Goal: Task Accomplishment & Management: Use online tool/utility

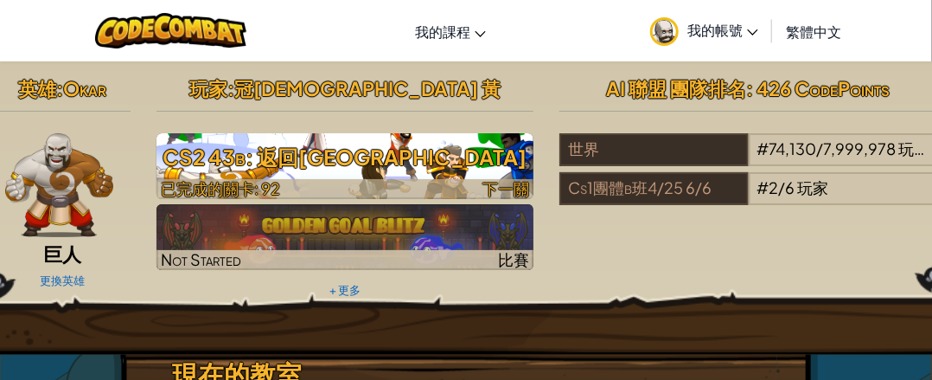
drag, startPoint x: 427, startPoint y: 166, endPoint x: 401, endPoint y: 138, distance: 37.9
click at [427, 166] on h3 "CS2 43b: 返回[GEOGRAPHIC_DATA]" at bounding box center [345, 156] width 378 height 39
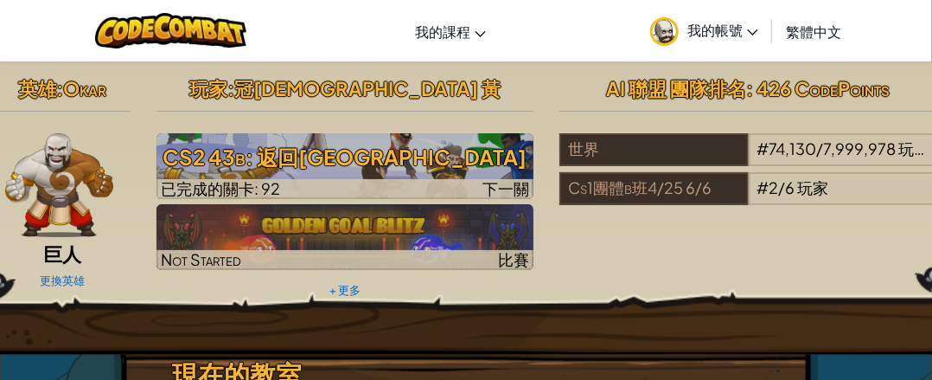
select select "zh-HANT"
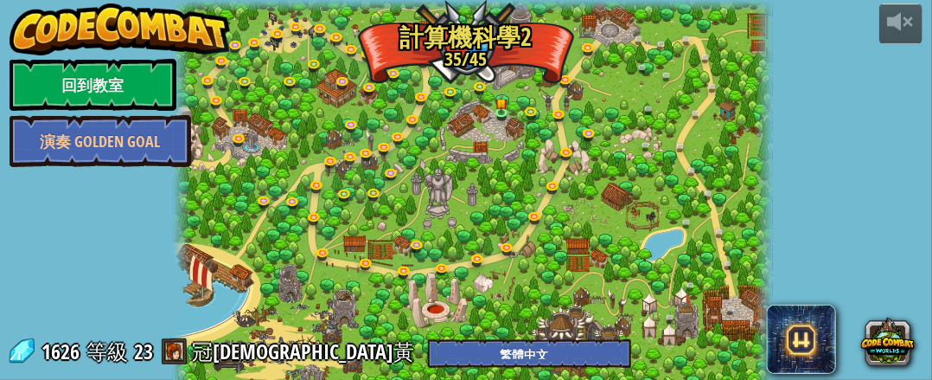
select select "zh-HANT"
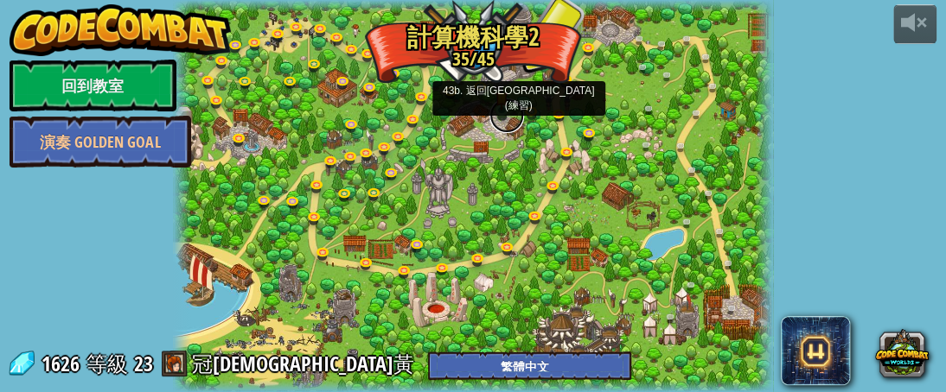
click at [505, 113] on link at bounding box center [506, 116] width 35 height 35
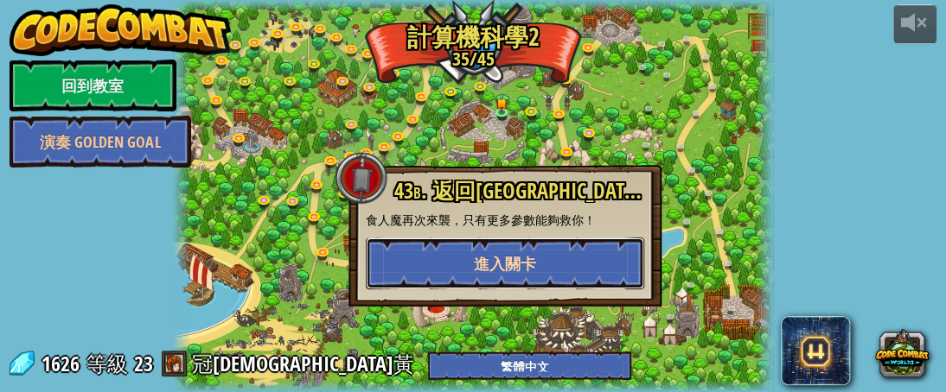
click at [559, 261] on button "進入關卡" at bounding box center [505, 264] width 278 height 52
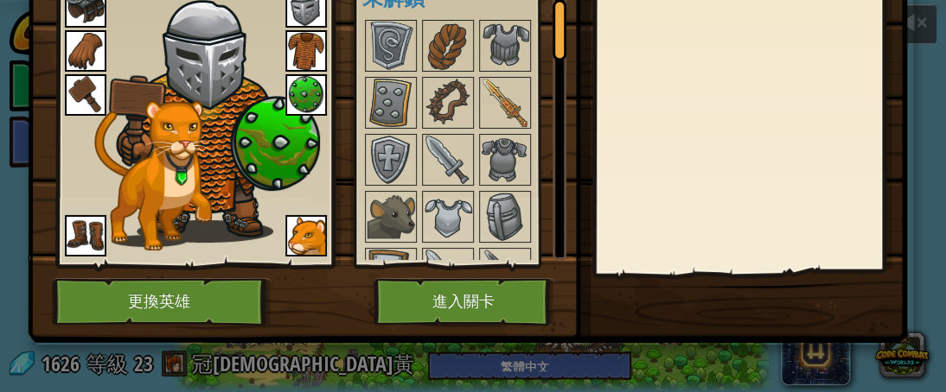
scroll to position [31, 0]
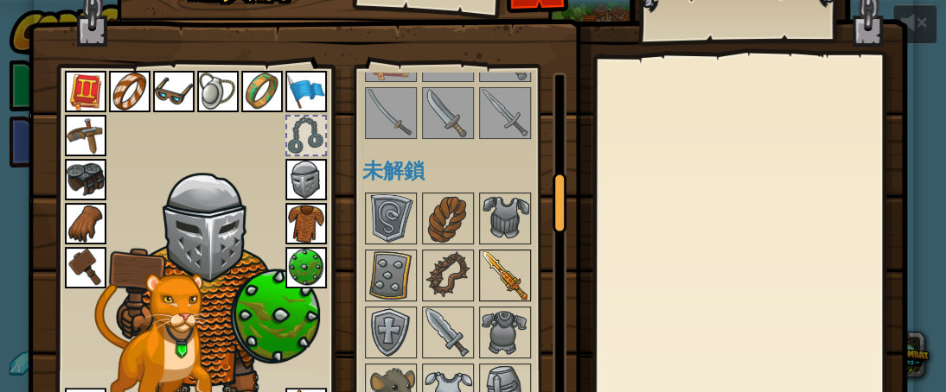
click at [502, 269] on img at bounding box center [505, 276] width 48 height 48
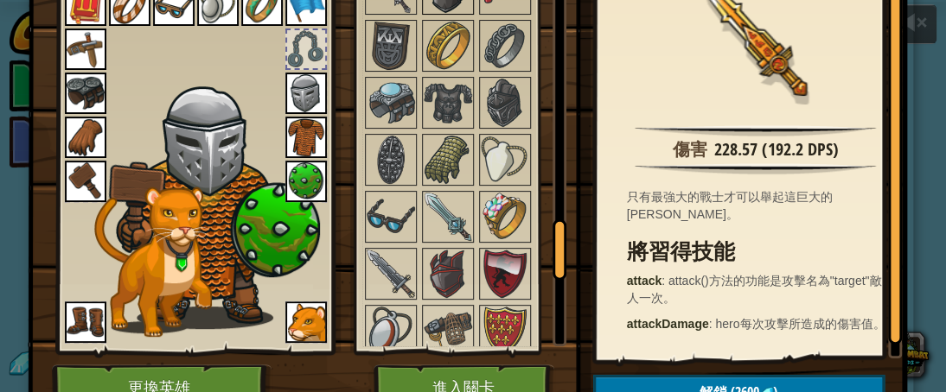
scroll to position [1556, 0]
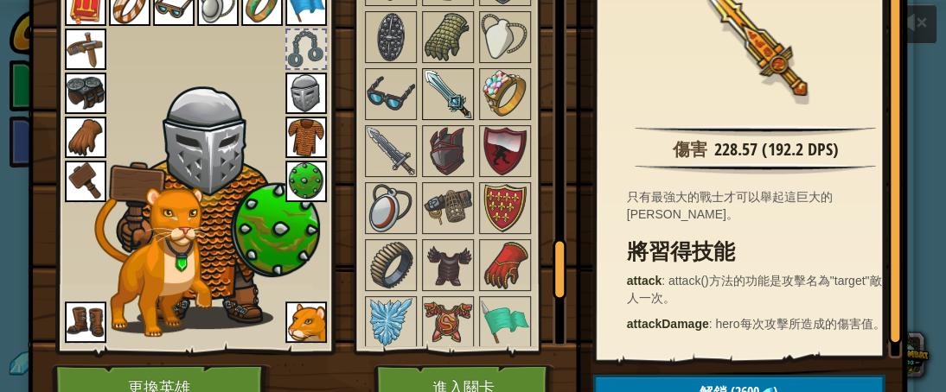
click at [437, 72] on img at bounding box center [448, 94] width 48 height 48
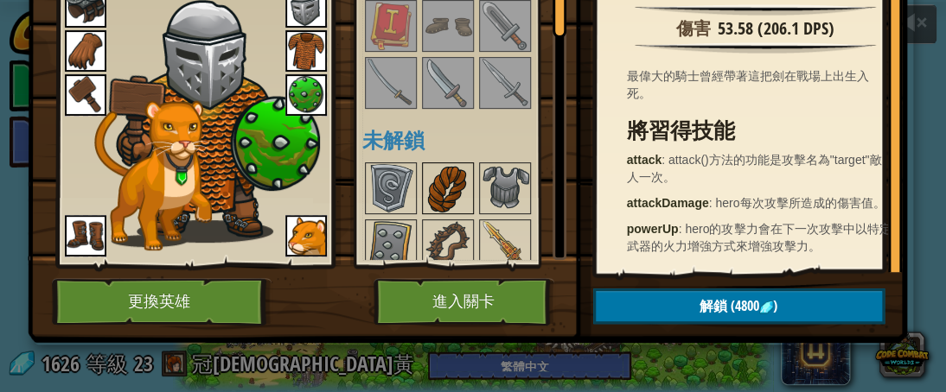
scroll to position [635, 0]
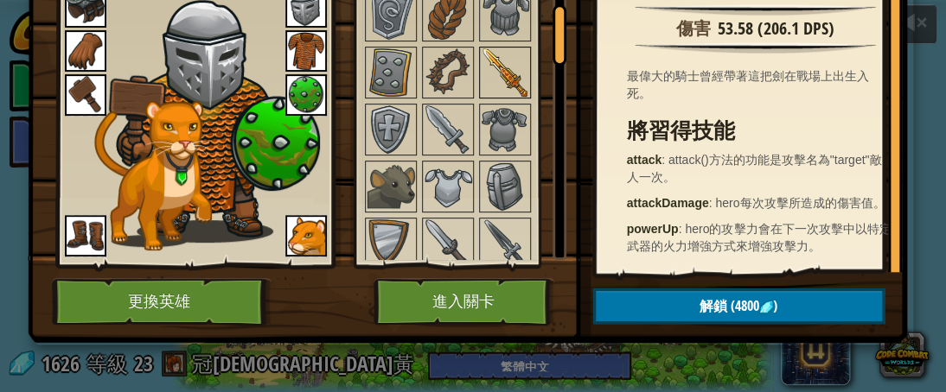
click at [488, 74] on img at bounding box center [505, 72] width 48 height 48
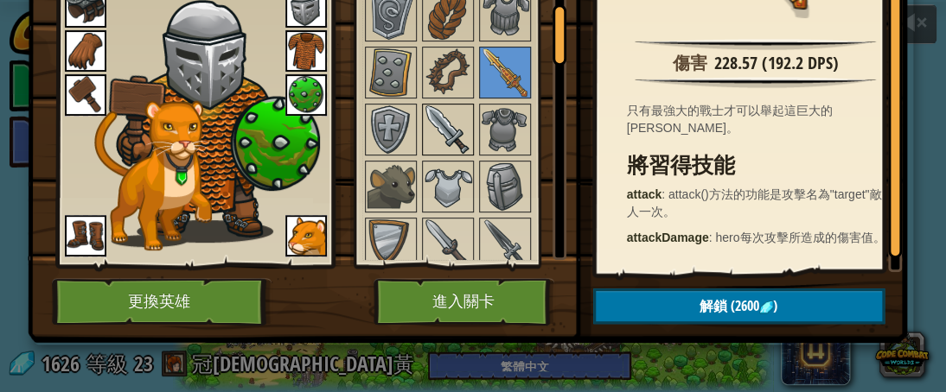
click at [444, 125] on img at bounding box center [448, 129] width 48 height 48
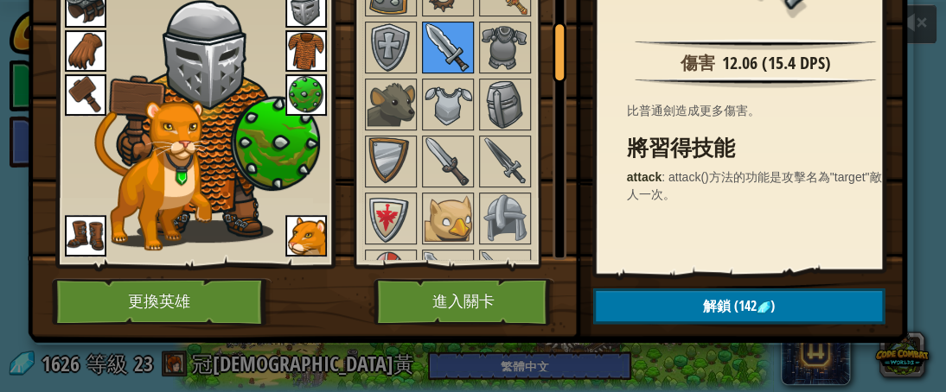
scroll to position [808, 0]
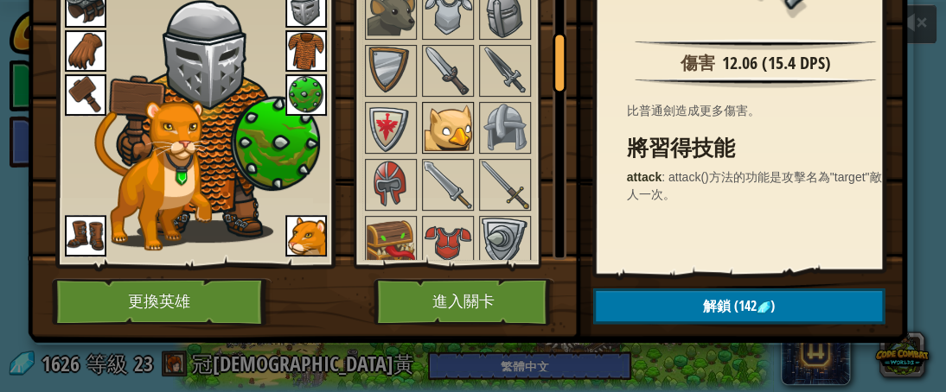
click at [438, 118] on img at bounding box center [448, 128] width 48 height 48
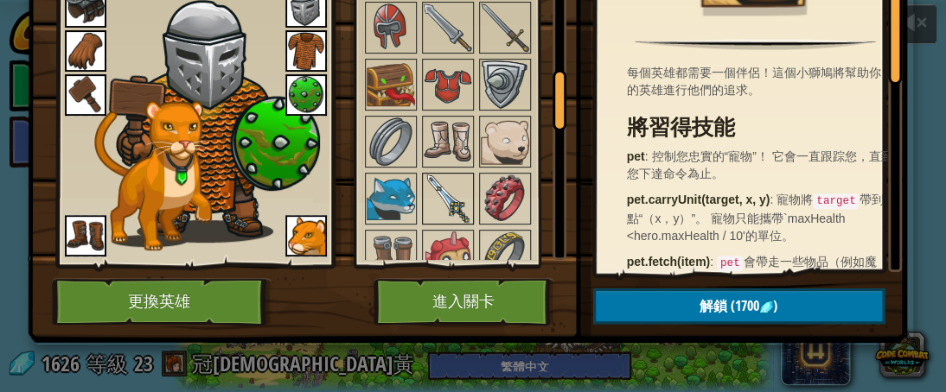
scroll to position [1068, 0]
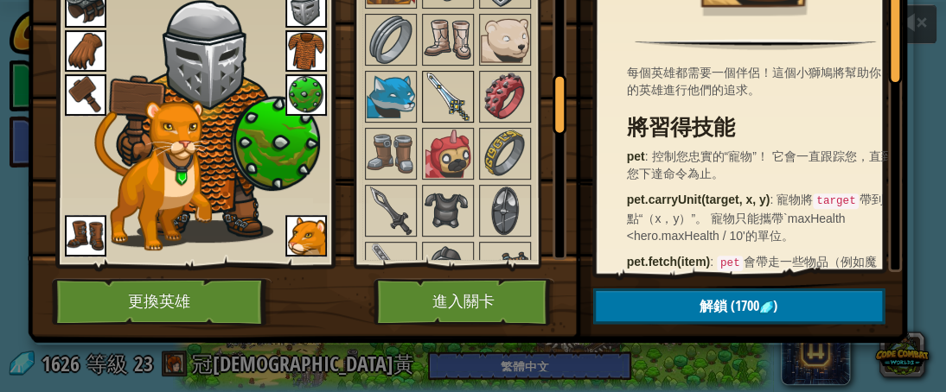
click at [441, 91] on img at bounding box center [448, 97] width 48 height 48
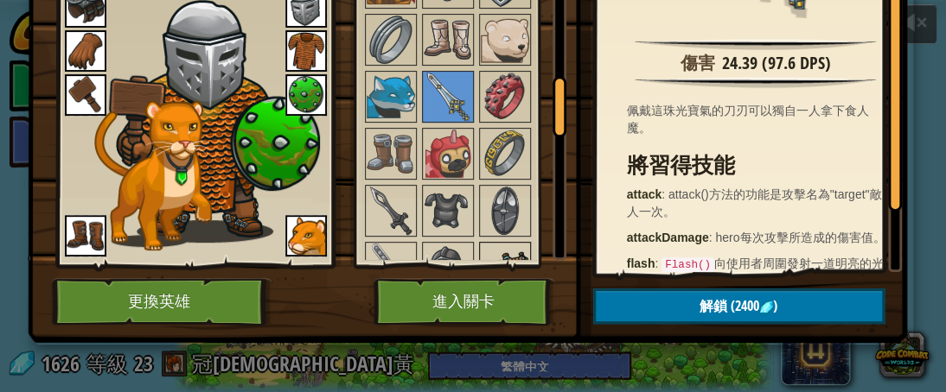
scroll to position [1413, 0]
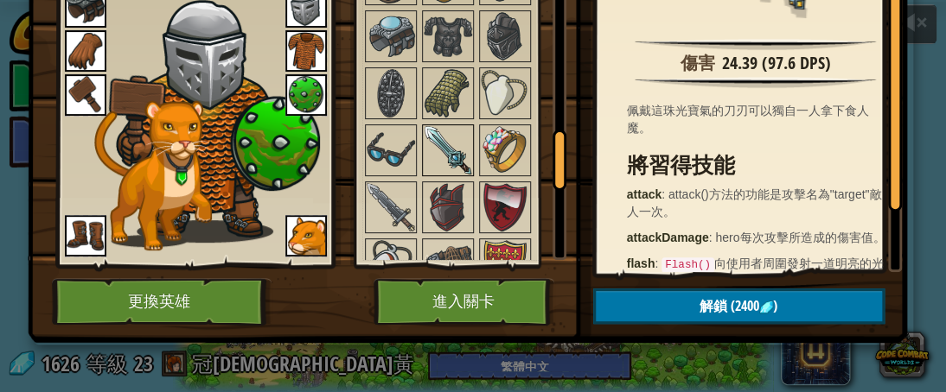
click at [424, 136] on img at bounding box center [448, 150] width 48 height 48
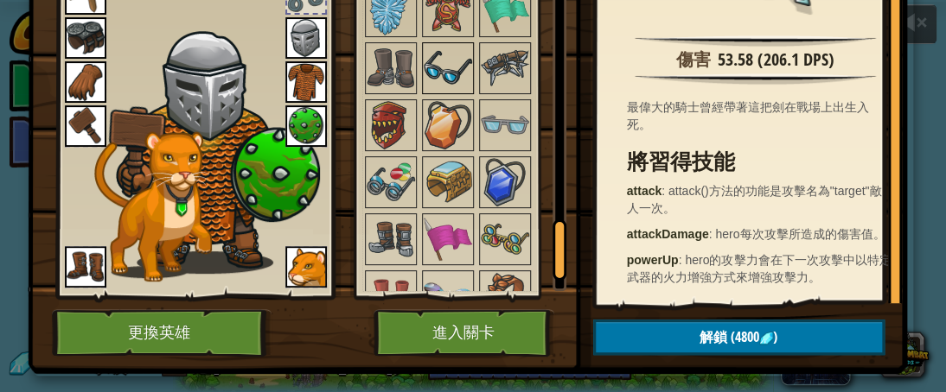
scroll to position [1629, 0]
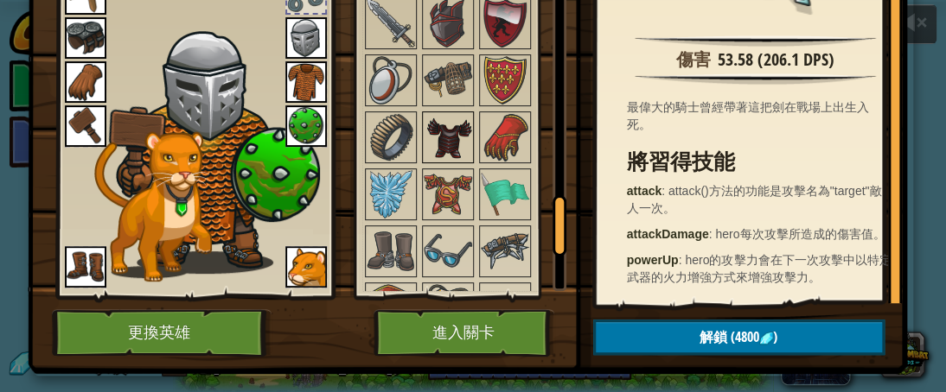
click at [453, 118] on img at bounding box center [448, 137] width 48 height 48
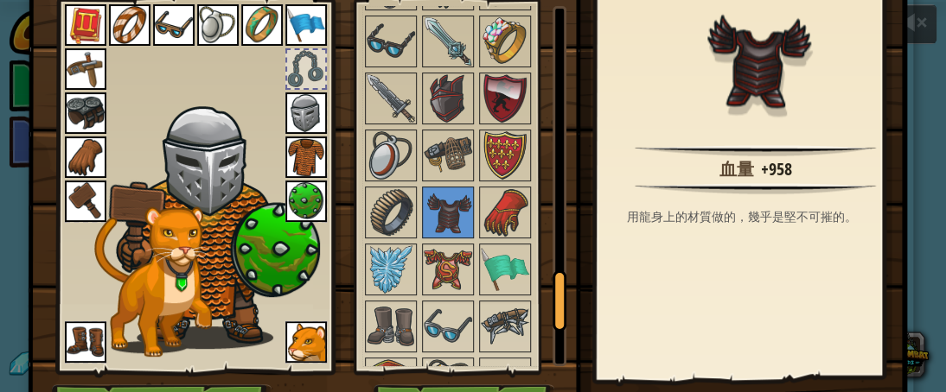
scroll to position [0, 0]
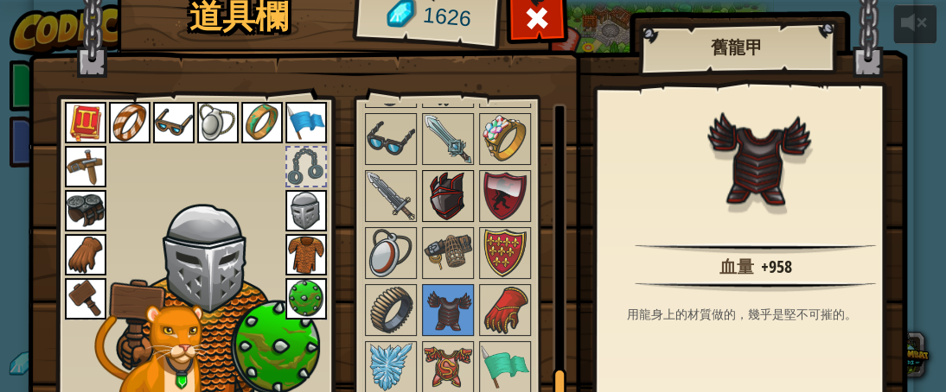
click at [446, 186] on img at bounding box center [448, 196] width 48 height 48
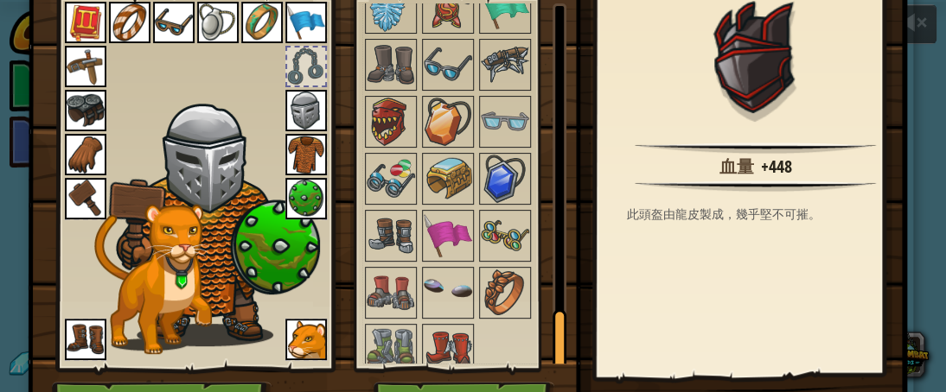
scroll to position [173, 0]
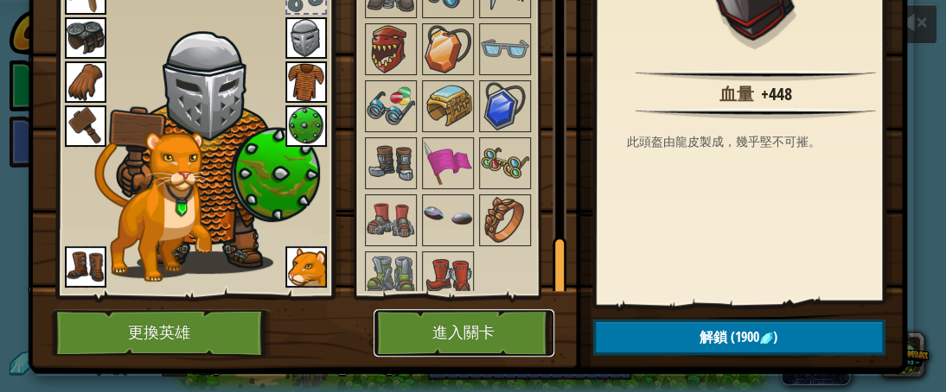
click at [507, 341] on button "進入關卡" at bounding box center [463, 333] width 181 height 48
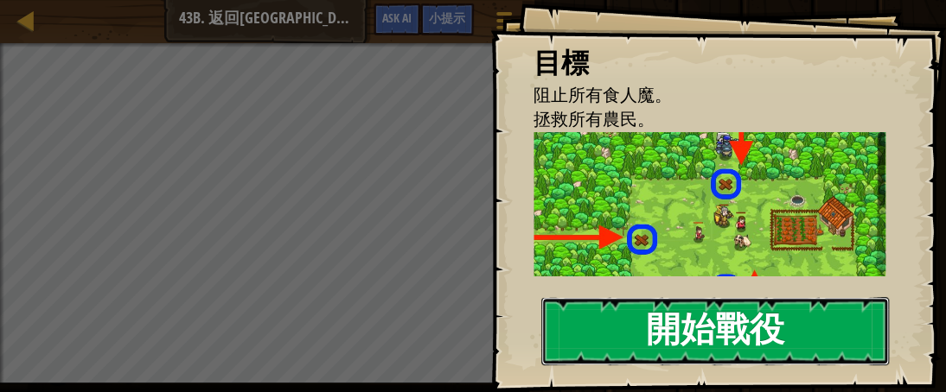
click at [752, 297] on button "開始戰役" at bounding box center [715, 331] width 348 height 68
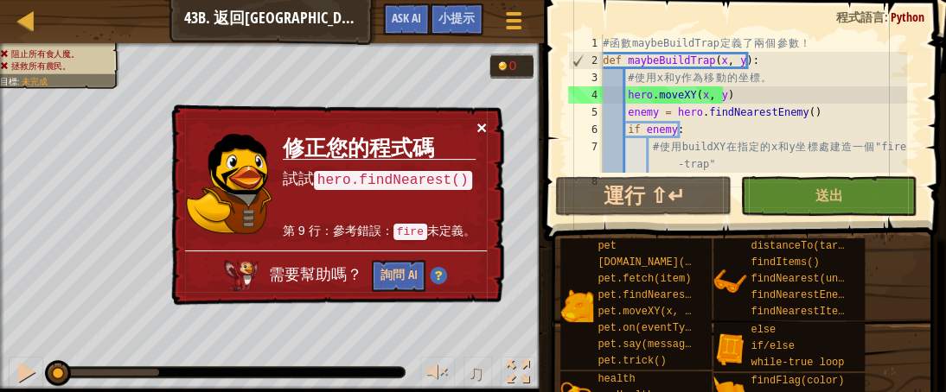
drag, startPoint x: 481, startPoint y: 131, endPoint x: 560, endPoint y: 146, distance: 81.0
click at [480, 131] on button "×" at bounding box center [481, 127] width 10 height 18
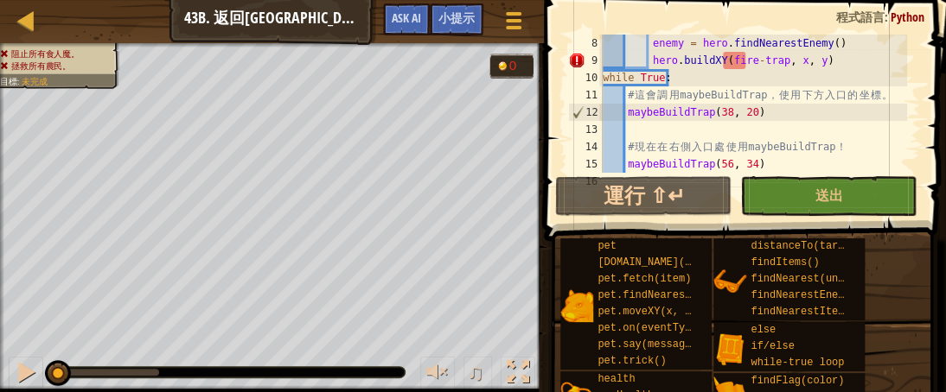
scroll to position [86, 0]
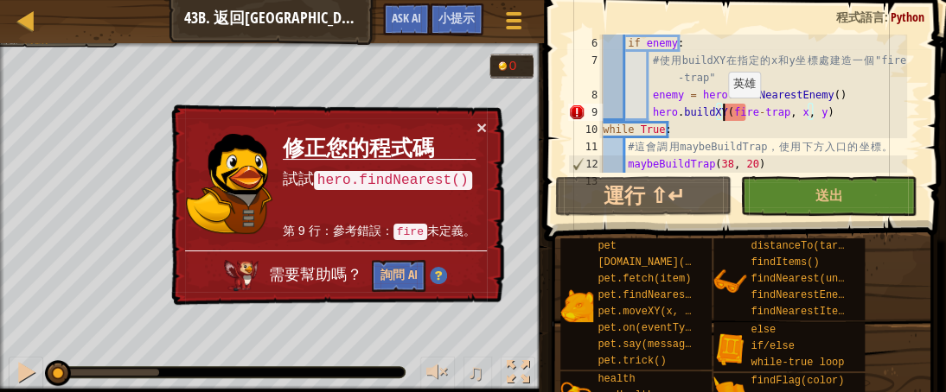
click at [719, 114] on div "if enemy : # 使 用 buildXY 在 指 定 的 x 和 y 坐 標 處 建 造 一 個 "fire -trap" enemy = hero …" at bounding box center [753, 121] width 308 height 173
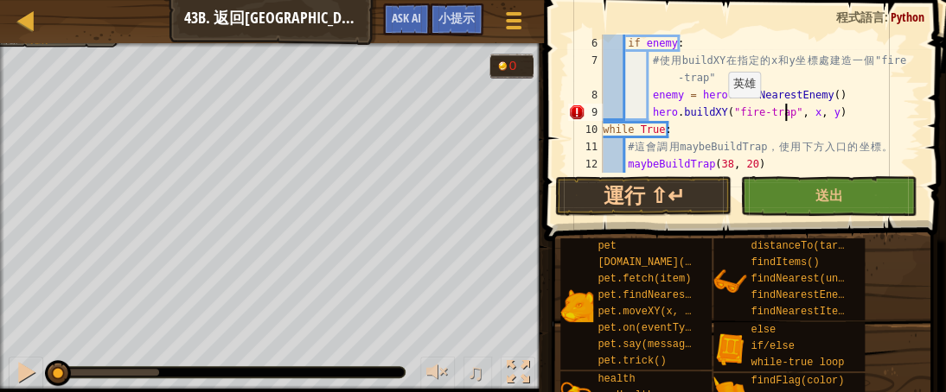
scroll to position [0, 0]
click at [654, 194] on button "運行 ⇧↵" at bounding box center [643, 196] width 176 height 40
type textarea "hero.buildXY("fire-trap", x, y)"
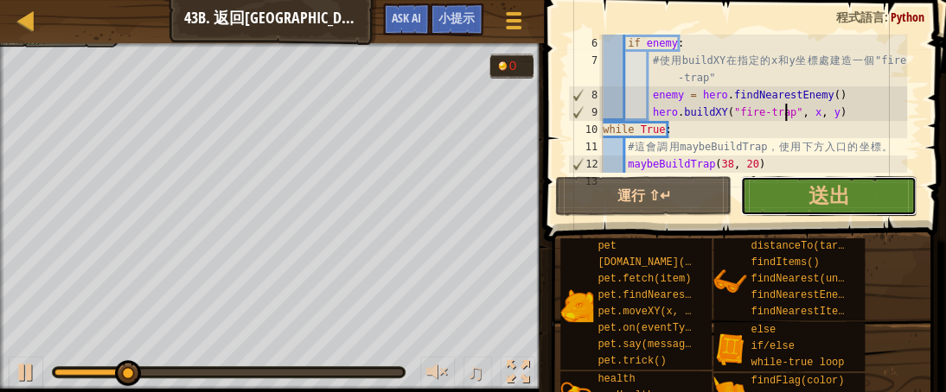
click at [848, 197] on button "送出" at bounding box center [828, 196] width 176 height 40
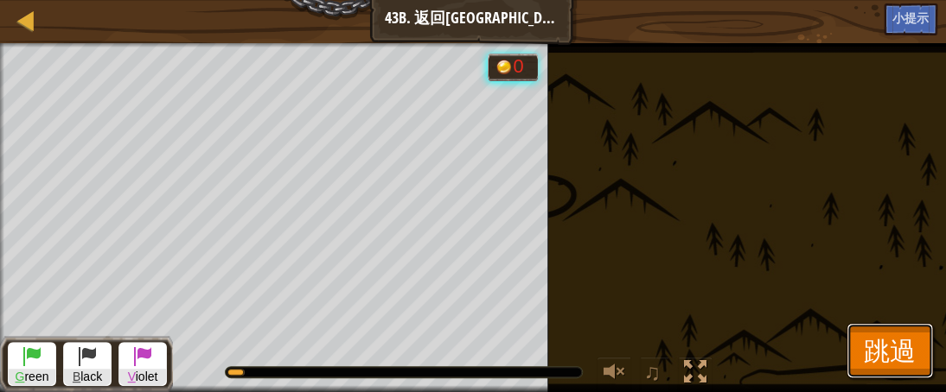
click at [893, 341] on span "跳過" at bounding box center [890, 350] width 52 height 35
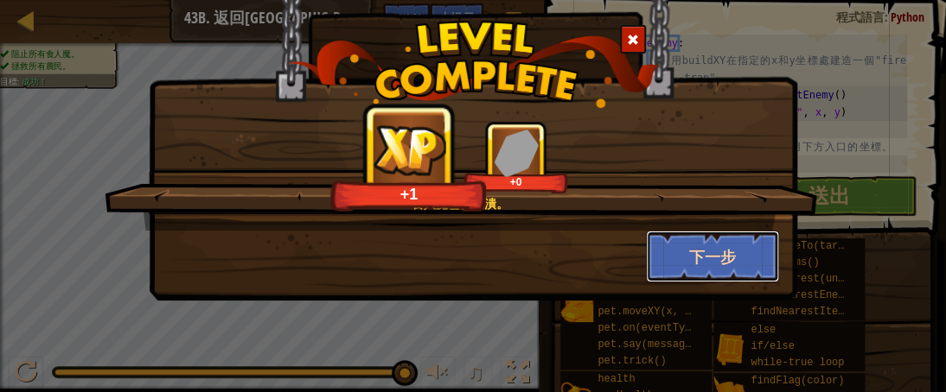
click at [705, 258] on button "下一步" at bounding box center [713, 257] width 134 height 52
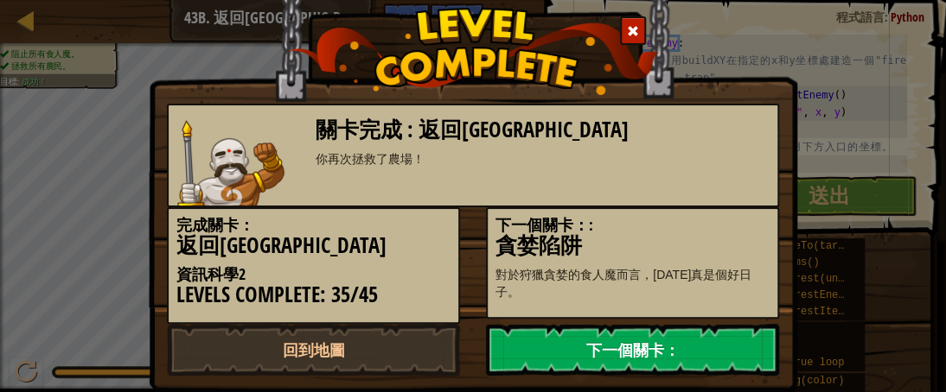
click at [705, 342] on link "下一個關卡：" at bounding box center [632, 350] width 293 height 52
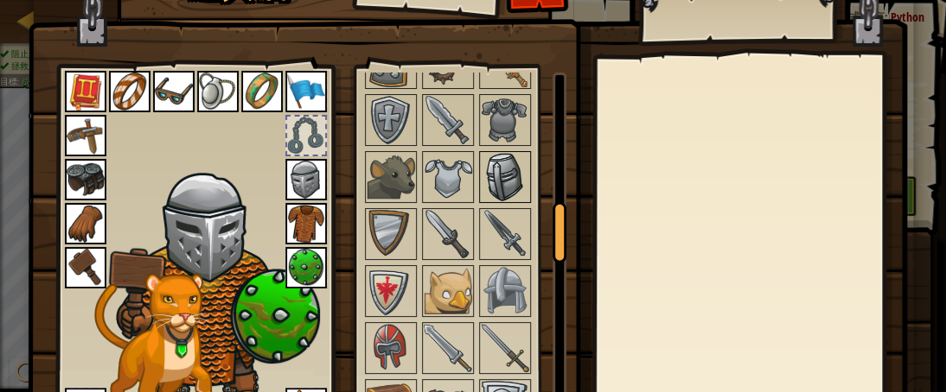
scroll to position [731, 0]
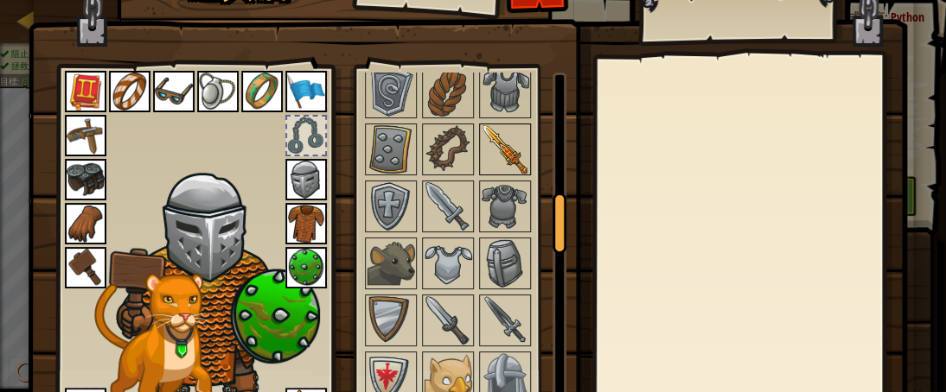
click at [503, 133] on img at bounding box center [505, 149] width 48 height 48
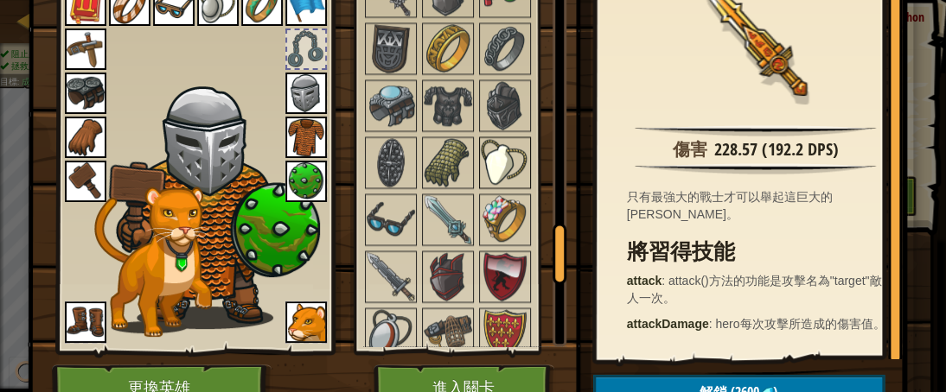
scroll to position [1465, 0]
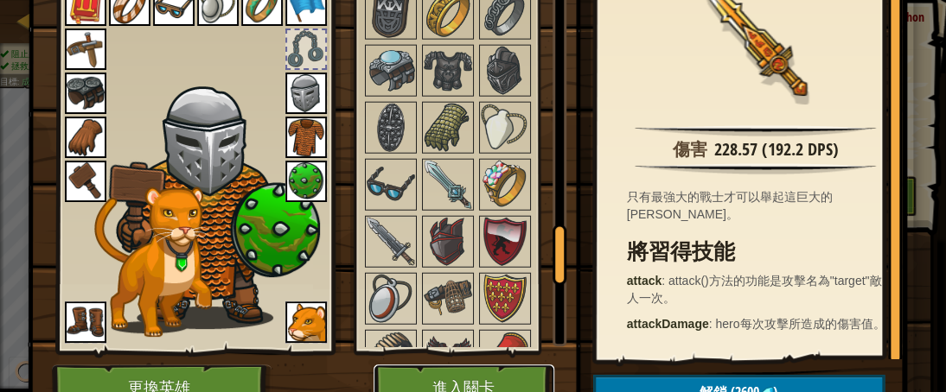
click at [497, 380] on button "進入關卡" at bounding box center [463, 389] width 181 height 48
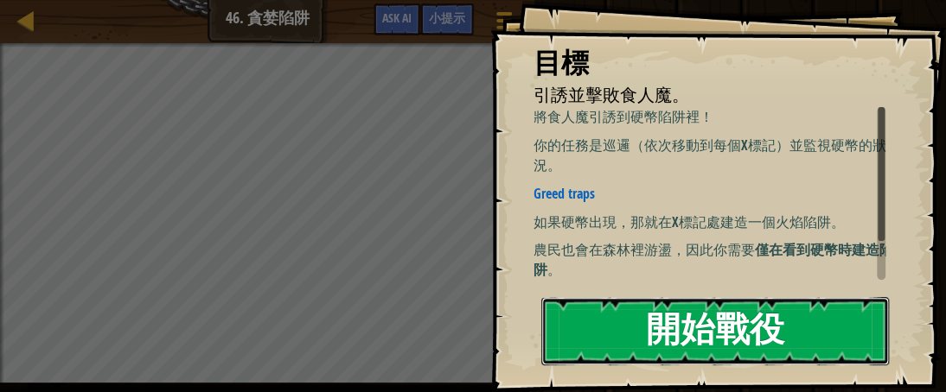
click at [720, 310] on button "開始戰役" at bounding box center [715, 331] width 348 height 68
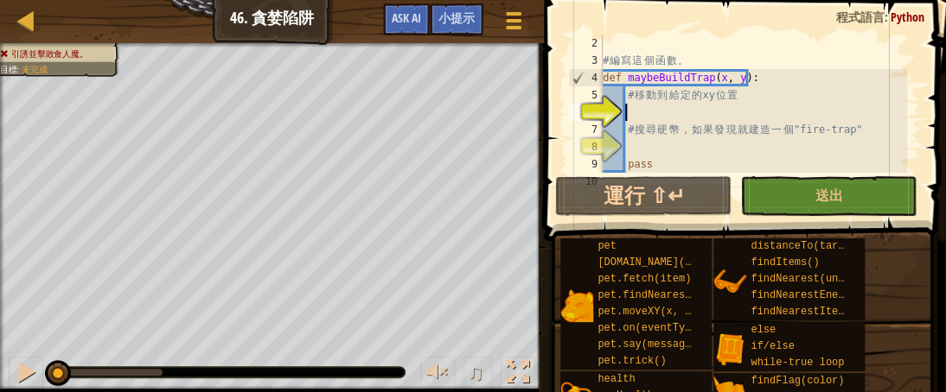
scroll to position [69, 0]
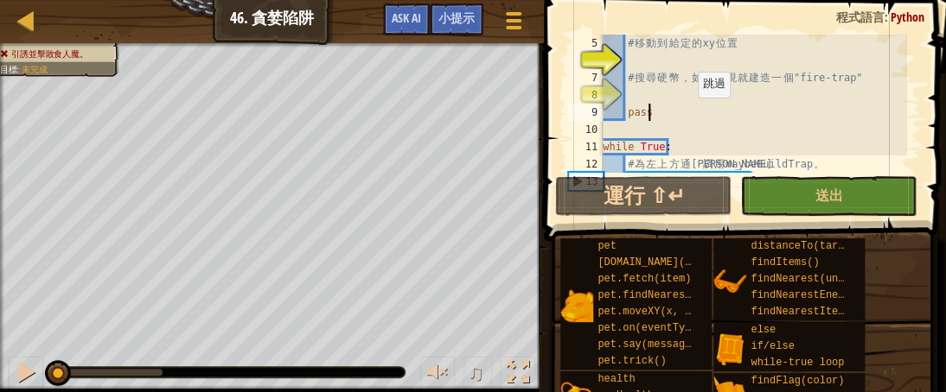
click at [688, 115] on div "# 移 動 到 給 定 的 xy 位 置 # 搜 尋 硬 幣 ， 如 果 發 現 就 建 造 一 個 "fire-trap" pass while True …" at bounding box center [753, 121] width 308 height 173
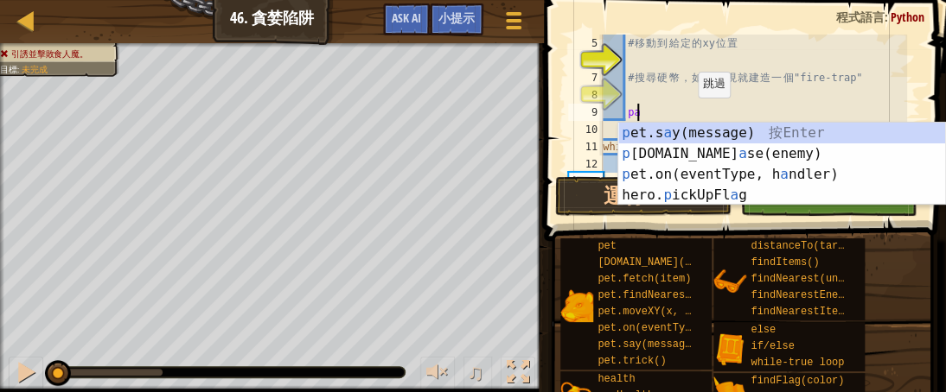
type textarea "p"
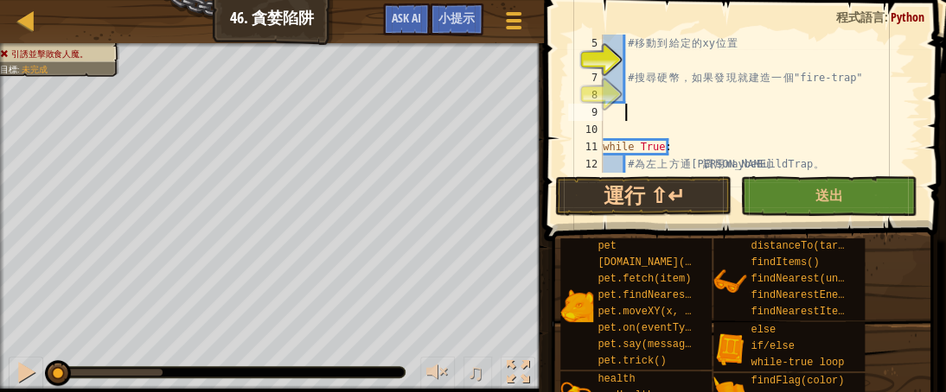
scroll to position [17, 0]
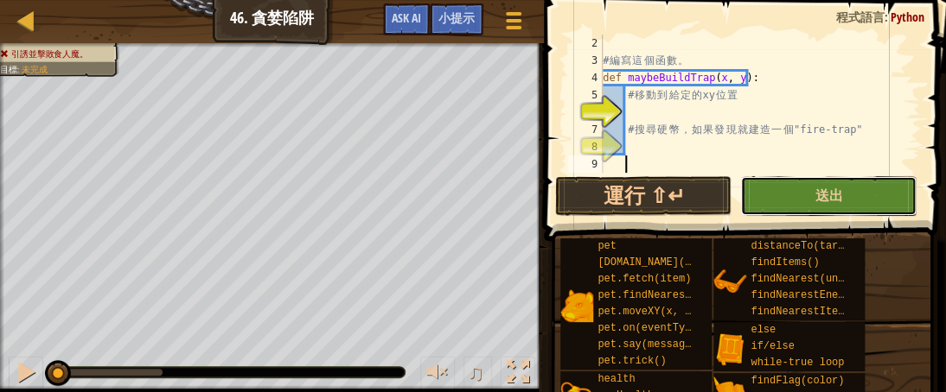
click at [812, 201] on button "送出" at bounding box center [828, 196] width 176 height 40
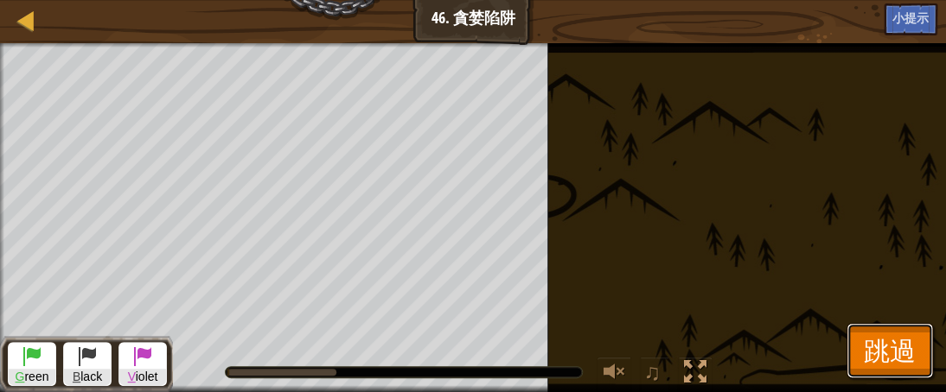
click at [902, 348] on span "跳過" at bounding box center [890, 350] width 52 height 35
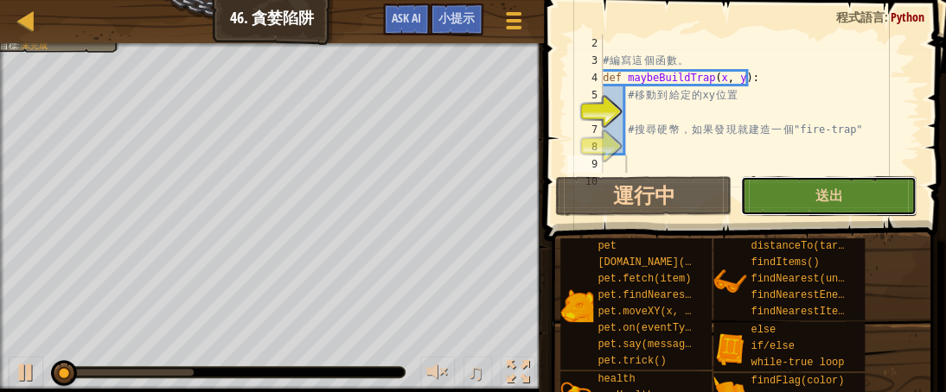
click at [792, 188] on button "送出" at bounding box center [828, 196] width 176 height 40
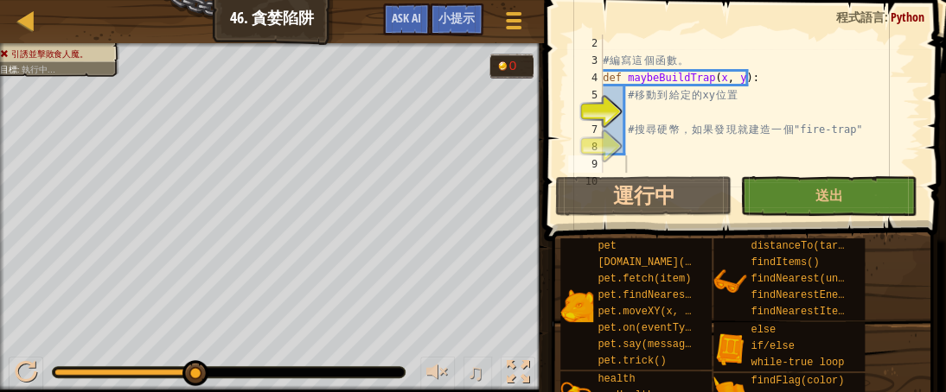
click at [890, 345] on div "pet [DOMAIN_NAME](enemy) pet.fetch(item) pet.findNearestByType(type) pet.moveXY…" at bounding box center [746, 374] width 374 height 273
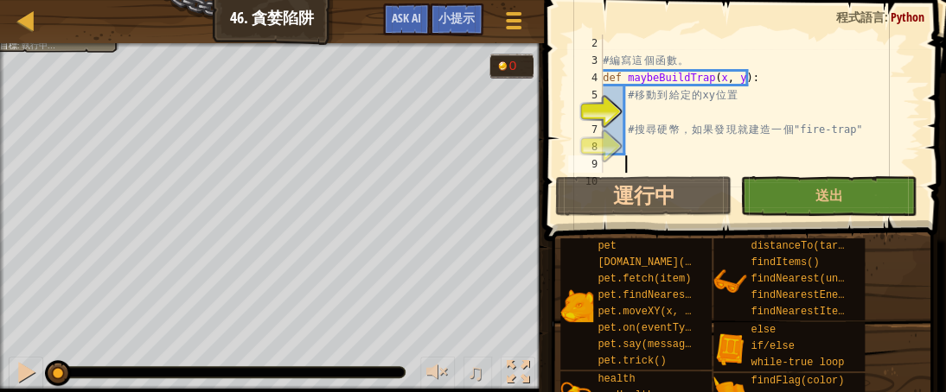
drag, startPoint x: 193, startPoint y: 369, endPoint x: 0, endPoint y: 397, distance: 194.8
click at [0, 0] on html "地圖 資訊科學2 46. 貪婪陷阱 遊戲選單 完成 小提示 Ask AI 1 הההההההההההההההההההההההההההההההההההההההה…" at bounding box center [473, 0] width 946 height 0
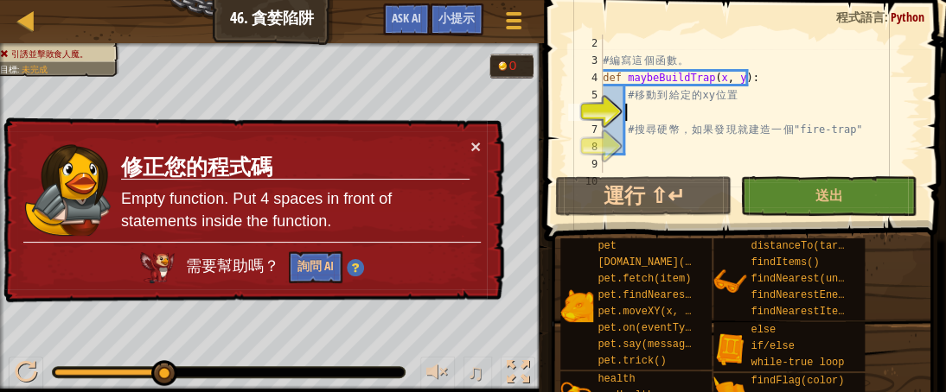
click at [698, 104] on div "# 編 寫 這 個 函 數 。 def maybeBuildTrap ( x , y ) : # 移 動 到 給 定 的 xy 位 置 # 搜 尋 硬 幣 ，…" at bounding box center [753, 121] width 308 height 173
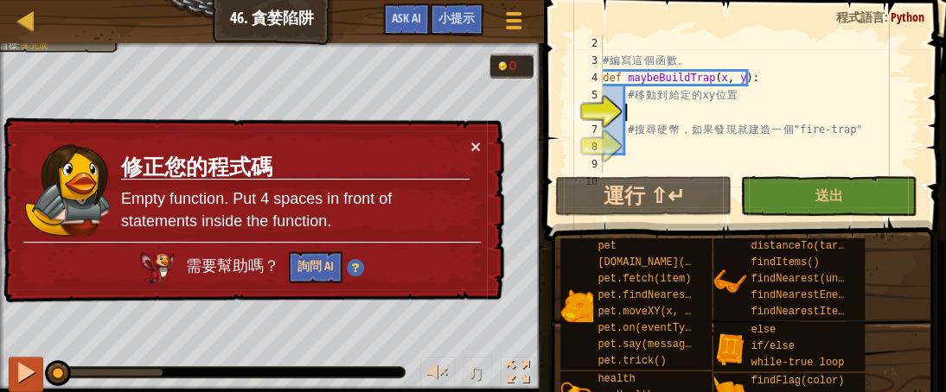
drag, startPoint x: 171, startPoint y: 373, endPoint x: 35, endPoint y: 387, distance: 137.3
click at [35, 387] on div "♫" at bounding box center [272, 368] width 544 height 52
click at [479, 140] on button "×" at bounding box center [476, 149] width 11 height 18
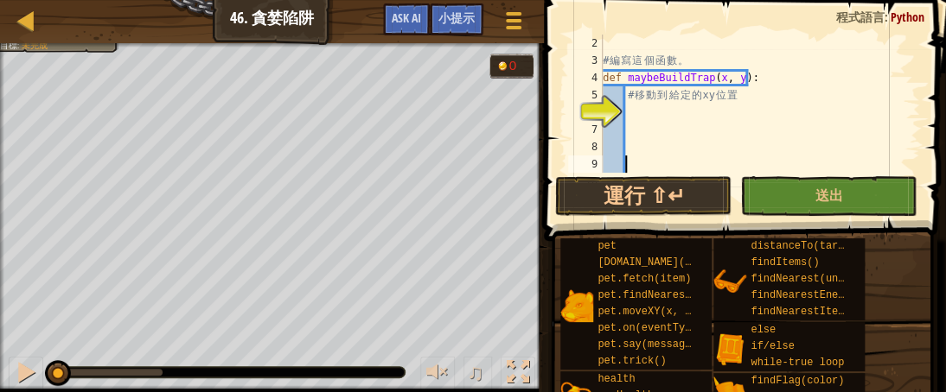
click at [678, 113] on div "# 編 寫 這 個 函 數 。 def maybeBuildTrap ( x , y ) : # 移 動 到 給 定 的 xy 位 置 # 搜 尋 硬 幣 ，…" at bounding box center [753, 121] width 308 height 173
type textarea "# 移動到給定的xy位置"
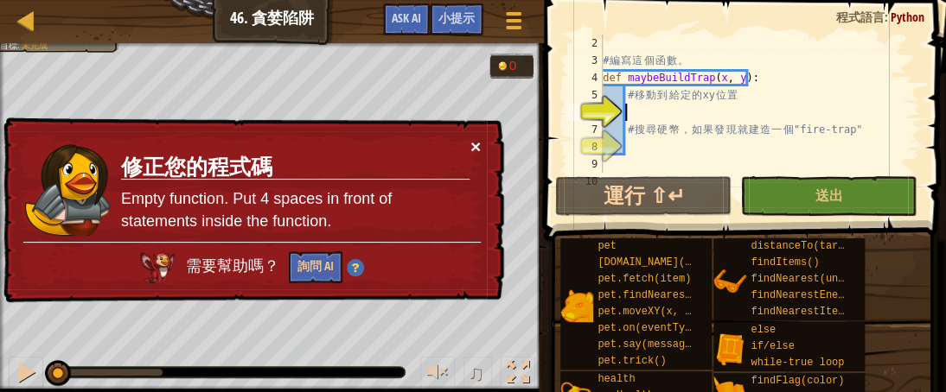
click at [474, 148] on button "×" at bounding box center [475, 146] width 10 height 18
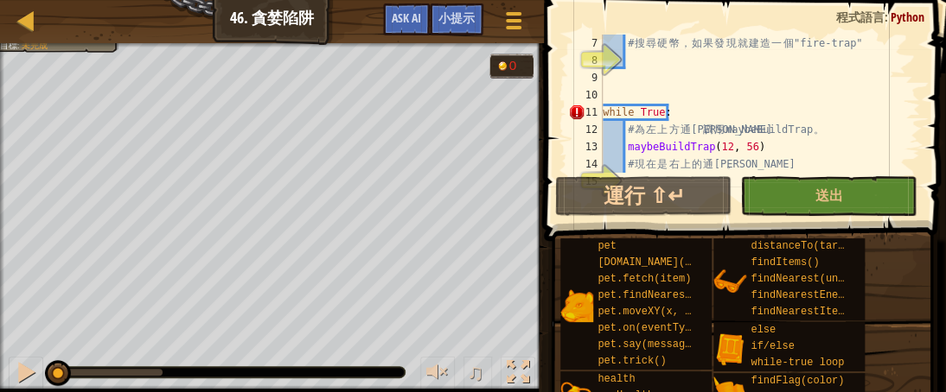
scroll to position [104, 0]
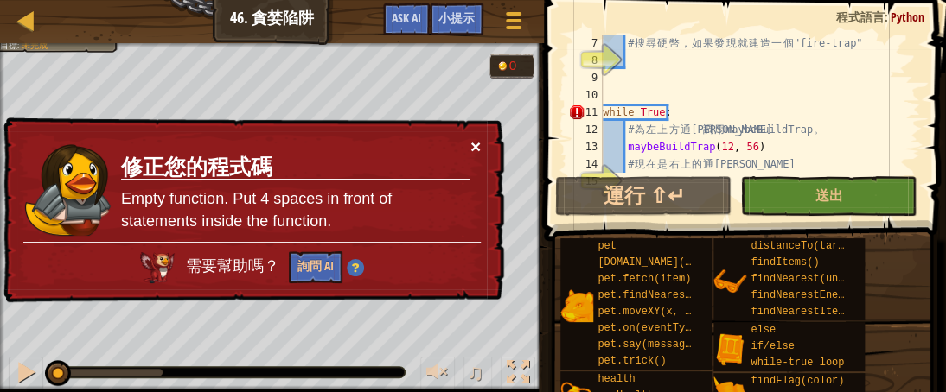
click at [477, 144] on button "×" at bounding box center [475, 146] width 10 height 18
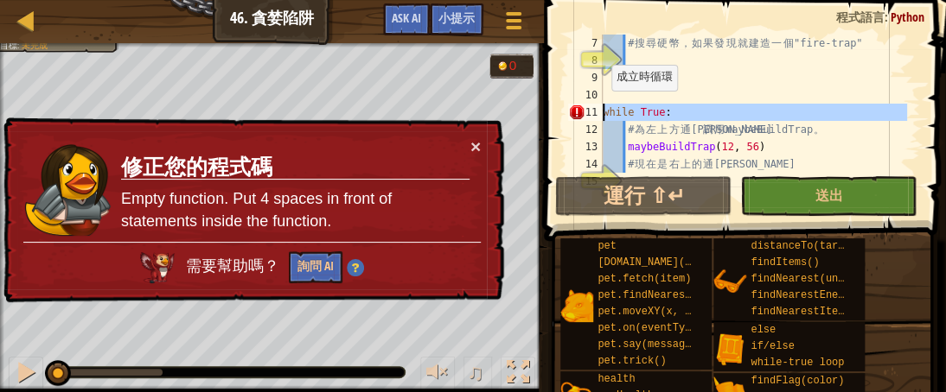
click at [602, 108] on div "11" at bounding box center [585, 112] width 35 height 17
type textarea "while True:"
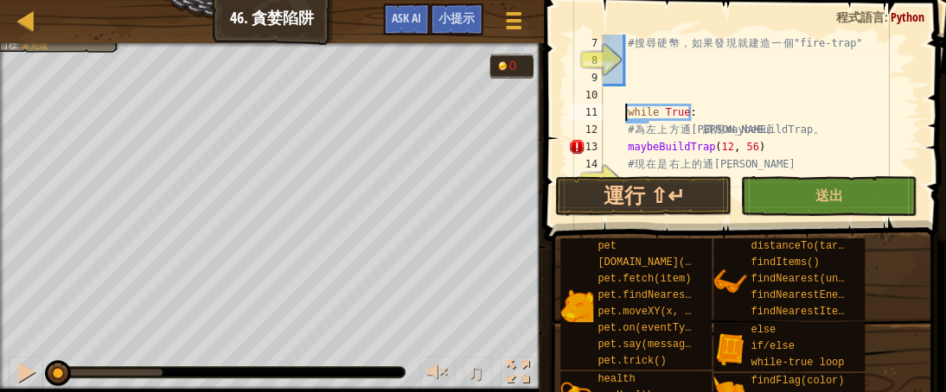
scroll to position [156, 0]
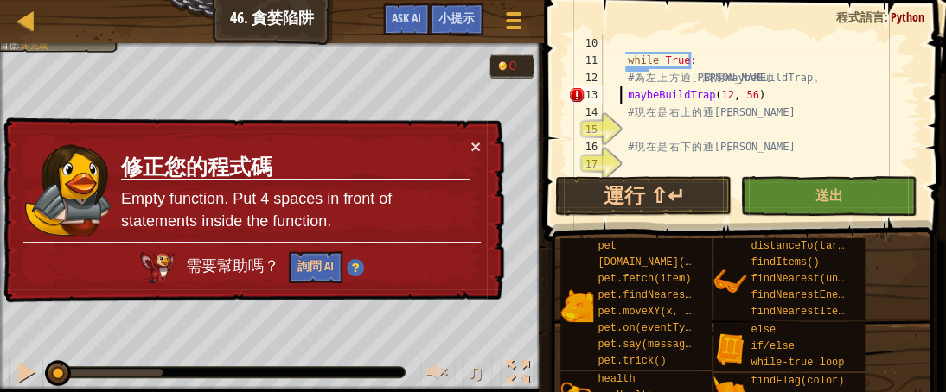
click at [620, 92] on div "while True : # 為 左 上 方 通 道 調 用 maybeBuildTrap 。 maybeBuildTrap ( 12 , 56 ) # 現 …" at bounding box center [753, 121] width 308 height 173
type textarea "maybeBuildTrap(12, 56)"
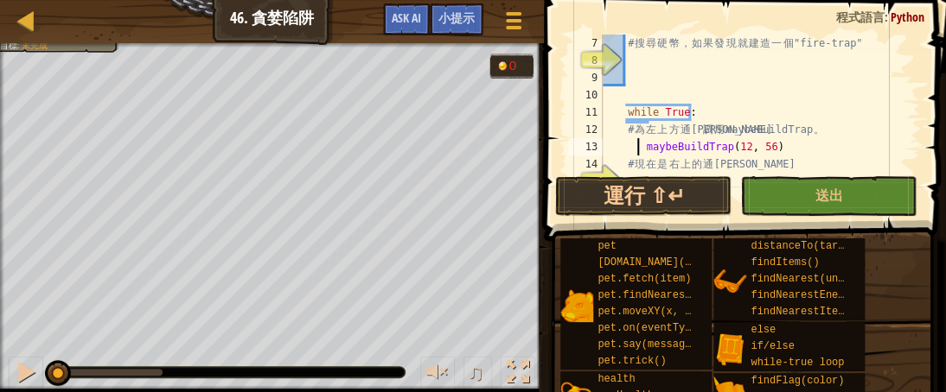
scroll to position [104, 0]
click at [769, 109] on div "# 搜 尋 硬 幣 ， 如 果 發 現 就 建 造 一 個 "fire-trap" while True : # 為 左 上 方 通 道 調 用 maybeB…" at bounding box center [753, 121] width 308 height 173
type textarea "while True:"
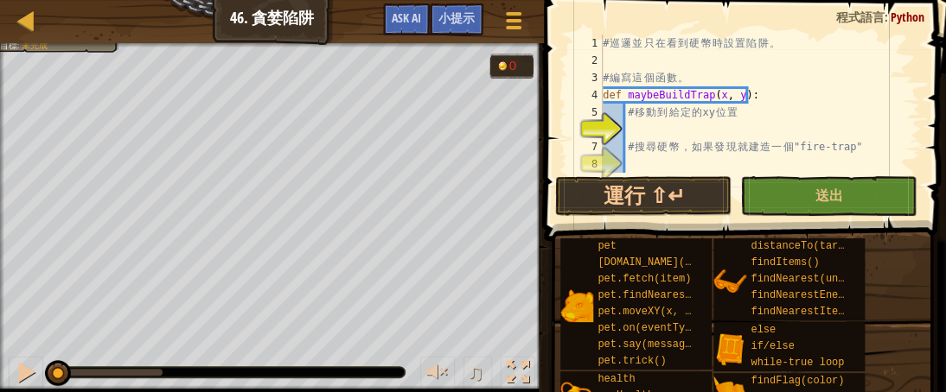
scroll to position [0, 0]
click at [668, 133] on div "# 巡 邏 並 只 在 看 到 硬 幣 時 設 置 陷 阱 。 # 編 寫 這 個 函 數 。 def maybeBuildTrap ( x , y ) : …" at bounding box center [753, 121] width 308 height 173
type textarea "ㄘ"
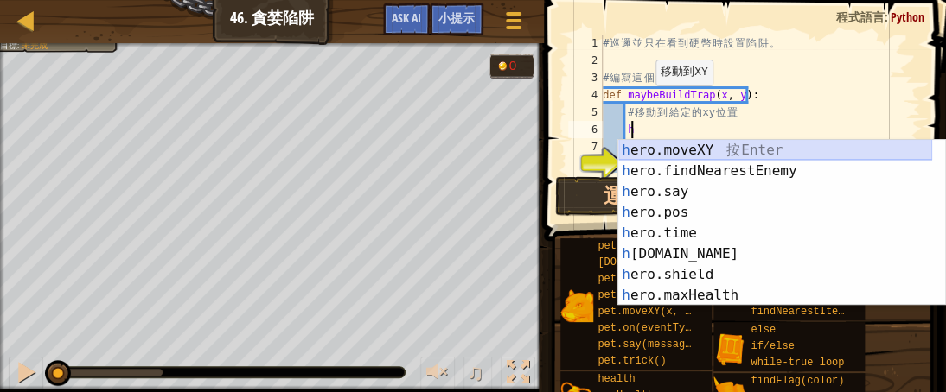
click at [706, 143] on div "h ero.moveXY 按 Enter h ero.findNearestEnemy 按 Enter h ero.say 按 Enter h ero.pos…" at bounding box center [775, 243] width 314 height 207
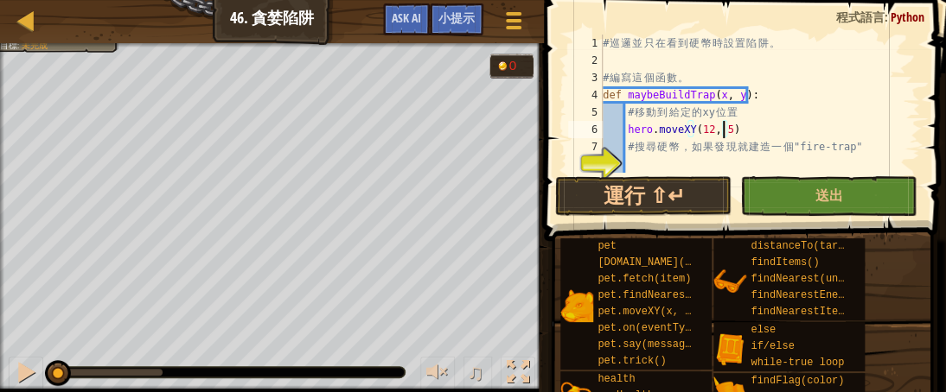
scroll to position [8, 10]
click at [626, 144] on div "# 巡 邏 並 只 在 看 到 硬 幣 時 設 置 陷 阱 。 # 編 寫 這 個 函 數 。 def maybeBuildTrap ( x , y ) : …" at bounding box center [753, 121] width 308 height 173
click at [743, 127] on div "# 巡 邏 並 只 在 看 到 硬 幣 時 設 置 陷 阱 。 # 編 寫 這 個 函 數 。 def maybeBuildTrap ( x , y ) : …" at bounding box center [753, 121] width 308 height 173
type textarea "hero.moveXY(12, 56)"
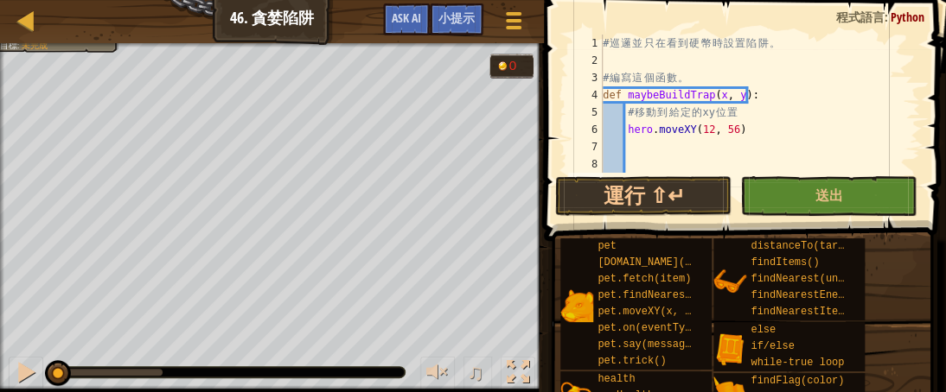
scroll to position [52, 0]
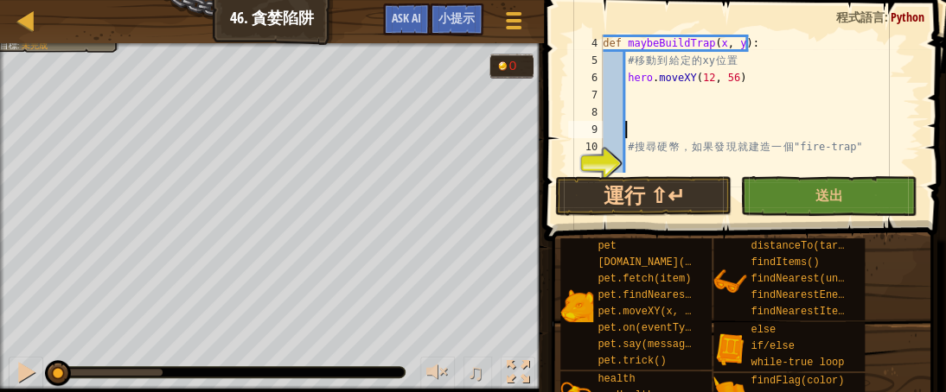
click at [678, 96] on div "def maybeBuildTrap ( x , y ) : # 移 動 到 給 定 的 xy 位 置 hero . moveXY ( 12 , 56 ) #…" at bounding box center [753, 121] width 308 height 173
click at [717, 43] on div "def maybeBuildTrap ( x , y ) : # 移 動 到 給 定 的 xy 位 置 hero . moveXY ( 12 , 56 ) #…" at bounding box center [753, 121] width 308 height 173
type textarea "def maybeBuildTrap(x, y):"
click at [644, 92] on div "def maybeBuildTrap ( x , y ) : # 移 動 到 給 定 的 xy 位 置 hero . moveXY ( 12 , 56 ) #…" at bounding box center [753, 121] width 308 height 173
click at [716, 42] on div "def maybeBuildTrap ( x , y ) : # 移 動 到 給 定 的 xy 位 置 hero . moveXY ( 12 , 56 ) #…" at bounding box center [753, 121] width 308 height 173
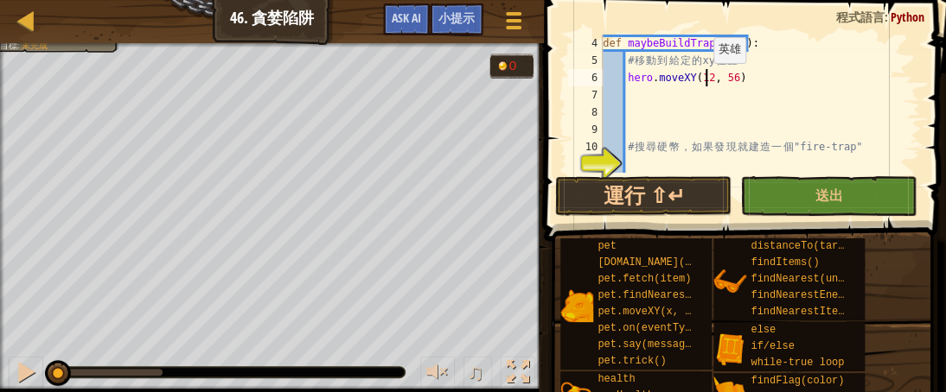
click at [704, 80] on div "def maybeBuildTrap ( x , y ) : # 移 動 到 給 定 的 xy 位 置 hero . moveXY ( 12 , 56 ) #…" at bounding box center [753, 121] width 308 height 173
click at [729, 82] on div "def maybeBuildTrap ( x , y ) : # 移 動 到 給 定 的 xy 位 置 hero . moveXY ( 12 , 56 ) #…" at bounding box center [753, 121] width 308 height 173
click at [706, 82] on div "def maybeBuildTrap ( x , y ) : # 移 動 到 給 定 的 xy 位 置 hero . moveXY ( 12 , 56 ) #…" at bounding box center [753, 121] width 308 height 173
click at [728, 80] on div "def maybeBuildTrap ( x , y ) : # 移 動 到 給 定 的 xy 位 置 hero . moveXY ( 12 , 56 ) #…" at bounding box center [753, 121] width 308 height 173
click at [705, 81] on div "def maybeBuildTrap ( x , y ) : # 移 動 到 給 定 的 xy 位 置 hero . moveXY ( 12 , 56 ) #…" at bounding box center [753, 121] width 308 height 173
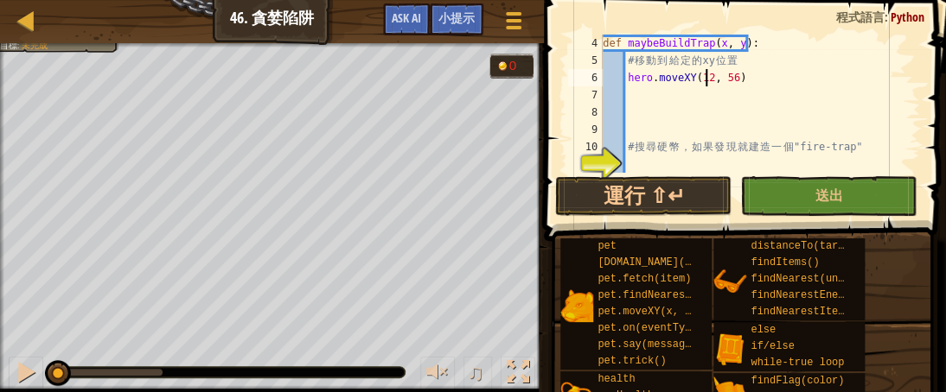
click at [748, 77] on div "def maybeBuildTrap ( x , y ) : # 移 動 到 給 定 的 xy 位 置 hero . moveXY ( 12 , 56 ) #…" at bounding box center [753, 121] width 308 height 173
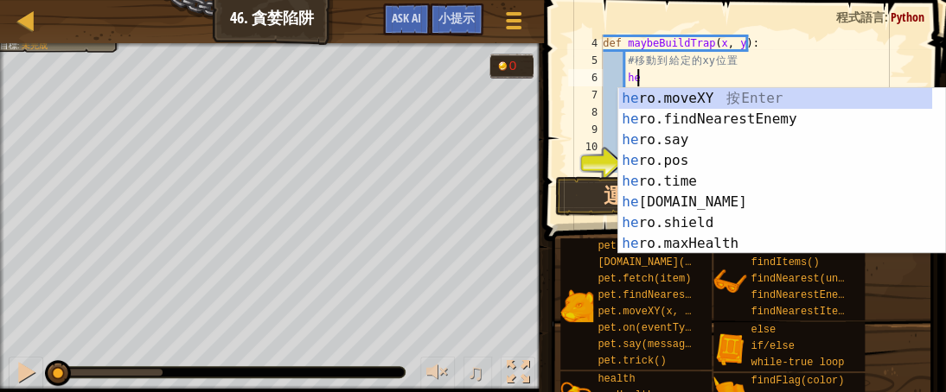
type textarea "h"
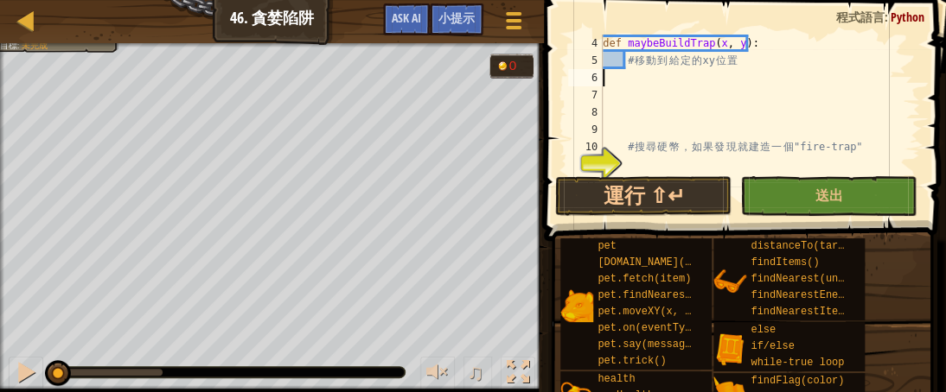
scroll to position [8, 0]
type textarea "w"
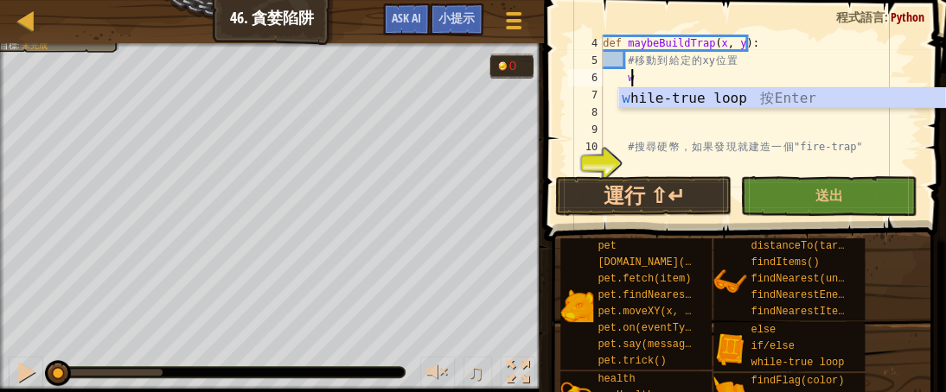
scroll to position [8, 1]
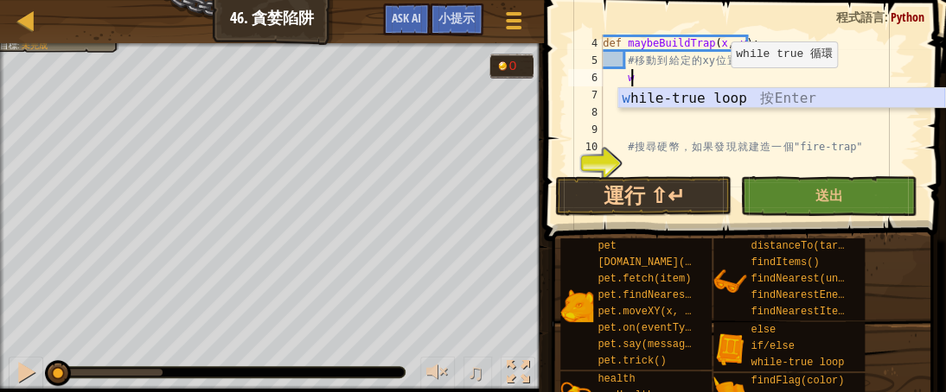
click at [654, 96] on div "w hile-true loop 按 Enter" at bounding box center [781, 119] width 327 height 62
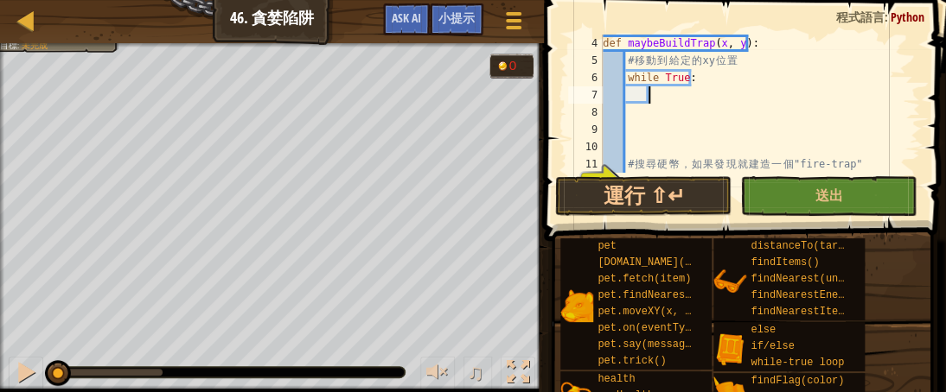
scroll to position [52, 0]
drag, startPoint x: 706, startPoint y: 70, endPoint x: 626, endPoint y: 75, distance: 80.6
click at [626, 75] on div "def maybeBuildTrap ( x , y ) : # 移 動 到 給 定 的 xy 位 置 while True : # 搜 尋 硬 幣 ， 如 …" at bounding box center [753, 121] width 308 height 173
type textarea "while True:"
